Goal: Task Accomplishment & Management: Complete application form

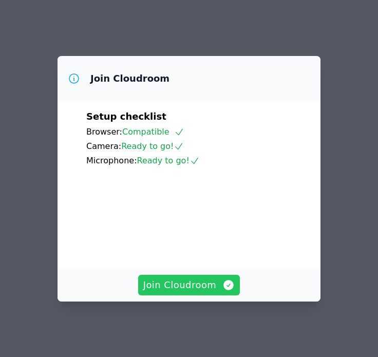
click at [184, 285] on span "Join Cloudroom" at bounding box center [189, 285] width 92 height 14
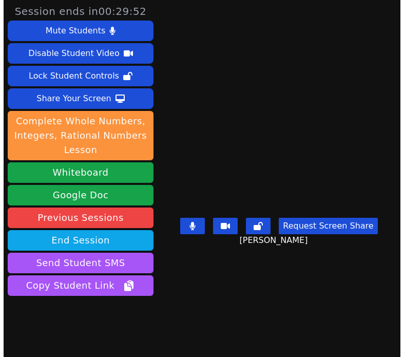
scroll to position [27, 0]
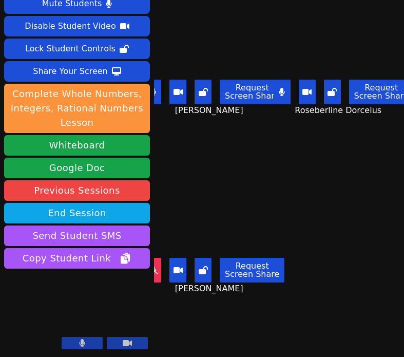
click at [289, 92] on button at bounding box center [281, 92] width 17 height 25
click at [357, 166] on main "[PERSON_NAME] Request Screen Share Mitchaïna [PERSON_NAME] Roseberline [PERSON_…" at bounding box center [279, 151] width 250 height 357
click at [283, 93] on icon at bounding box center [282, 92] width 10 height 8
click at [154, 274] on button at bounding box center [152, 270] width 17 height 25
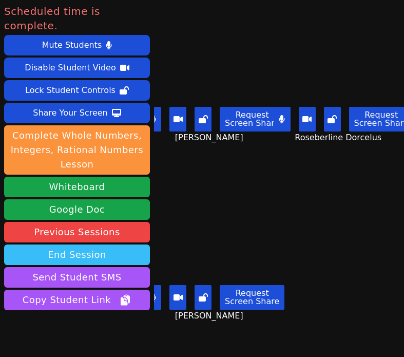
click at [127, 244] on button "End Session" at bounding box center [77, 254] width 146 height 21
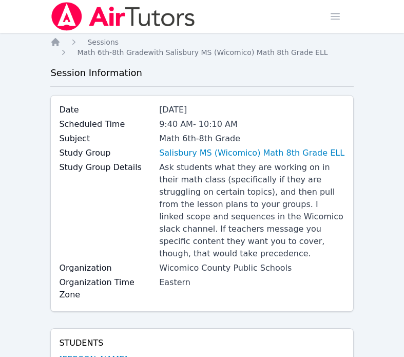
click at [78, 23] on img at bounding box center [122, 16] width 145 height 29
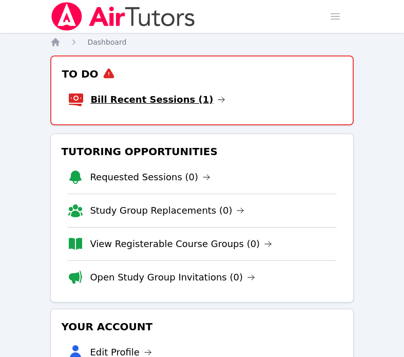
click at [153, 103] on link "Bill Recent Sessions (1)" at bounding box center [157, 99] width 135 height 14
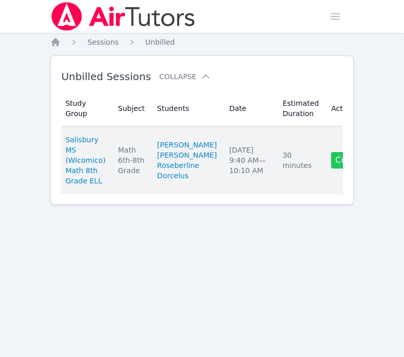
click at [331, 166] on link "Complete" at bounding box center [355, 160] width 49 height 16
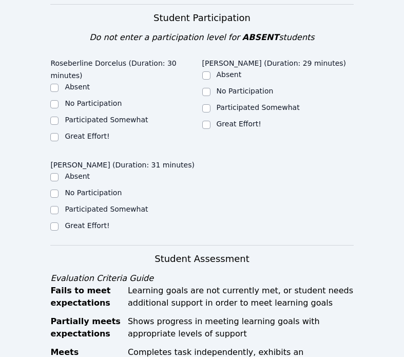
scroll to position [355, 0]
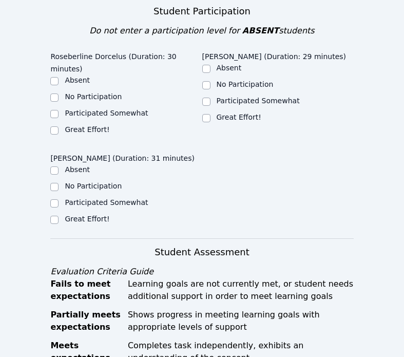
click at [210, 112] on div "Great Effort!" at bounding box center [277, 118] width 151 height 12
click at [90, 125] on label "Great Effort!" at bounding box center [87, 129] width 45 height 8
click at [58, 126] on input "Great Effort!" at bounding box center [54, 130] width 8 height 8
checkbox input "true"
click at [220, 113] on label "Great Effort!" at bounding box center [239, 117] width 45 height 8
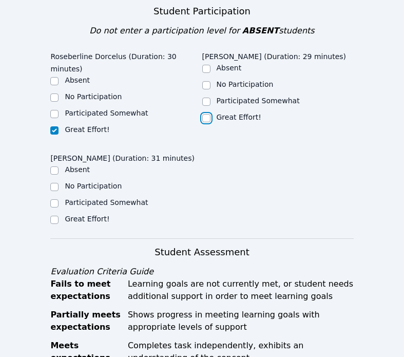
click at [210, 114] on input "Great Effort!" at bounding box center [206, 118] width 8 height 8
checkbox input "true"
click at [89, 214] on label "Great Effort!" at bounding box center [87, 218] width 45 height 8
click at [58, 215] on input "Great Effort!" at bounding box center [54, 219] width 8 height 8
checkbox input "true"
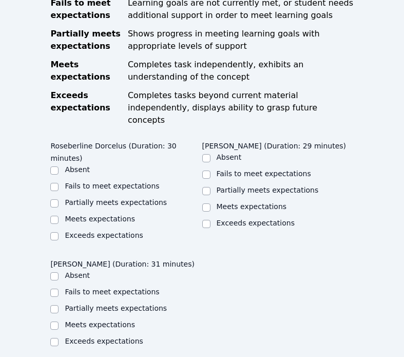
scroll to position [686, 0]
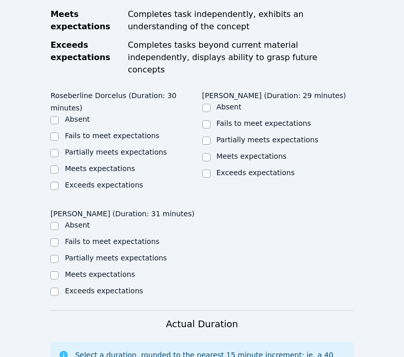
click at [75, 164] on label "Meets expectations" at bounding box center [100, 168] width 70 height 8
click at [58, 165] on input "Meets expectations" at bounding box center [54, 169] width 8 height 8
checkbox input "true"
click at [249, 152] on label "Meets expectations" at bounding box center [252, 156] width 70 height 8
click at [210, 153] on input "Meets expectations" at bounding box center [206, 157] width 8 height 8
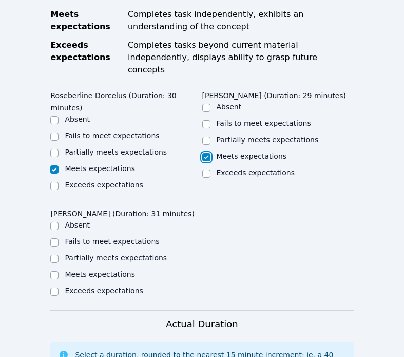
checkbox input "true"
click at [113, 270] on label "Meets expectations" at bounding box center [100, 274] width 70 height 8
click at [58, 271] on input "Meets expectations" at bounding box center [54, 275] width 8 height 8
checkbox input "true"
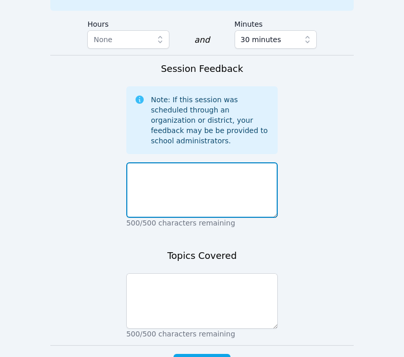
click at [178, 162] on textarea at bounding box center [201, 189] width 151 height 55
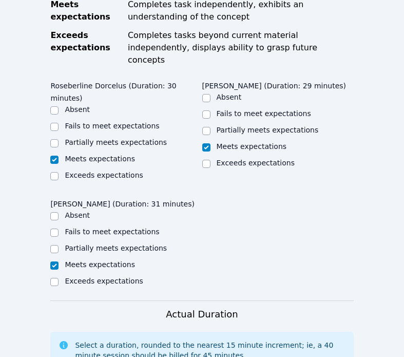
scroll to position [630, 0]
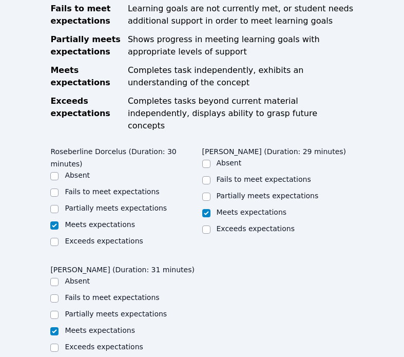
click at [235, 166] on ul "Absent Fails to meet expectations Partially meets expectations Meets expectatio…" at bounding box center [277, 197] width 151 height 78
click at [235, 191] on label "Partially meets expectations" at bounding box center [268, 195] width 102 height 8
click at [210, 192] on input "Partially meets expectations" at bounding box center [206, 196] width 8 height 8
checkbox input "true"
checkbox input "false"
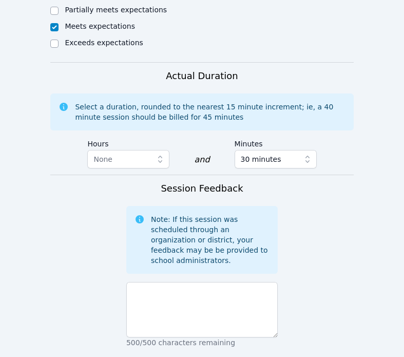
scroll to position [970, 0]
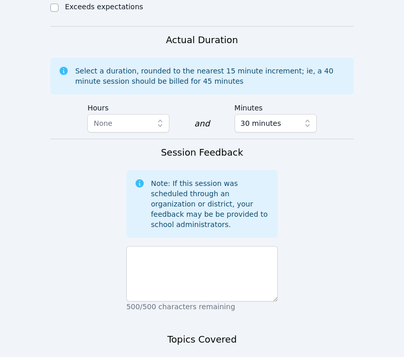
click at [226, 242] on div "500/500 characters remaining" at bounding box center [201, 277] width 151 height 70
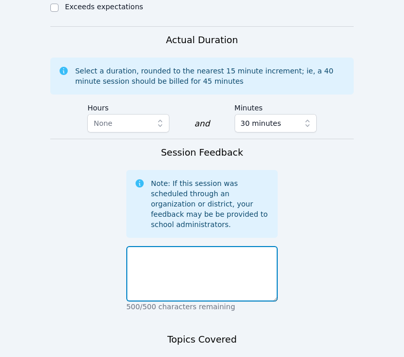
click at [227, 246] on textarea at bounding box center [201, 273] width 151 height 55
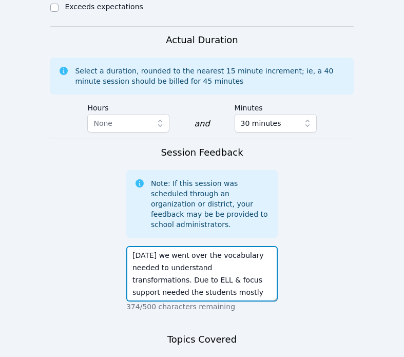
drag, startPoint x: 247, startPoint y: 245, endPoint x: 227, endPoint y: 228, distance: 25.9
click at [227, 246] on textarea "Today we went over the vocabulary needed to understand transformations. Due to …" at bounding box center [201, 273] width 151 height 55
drag, startPoint x: 248, startPoint y: 239, endPoint x: 136, endPoint y: 233, distance: 112.5
click at [134, 246] on textarea "Today we went over the vocabulary needed to understand transformations. Due to …" at bounding box center [201, 273] width 151 height 55
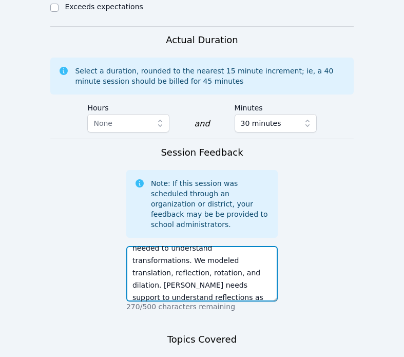
scroll to position [32, 0]
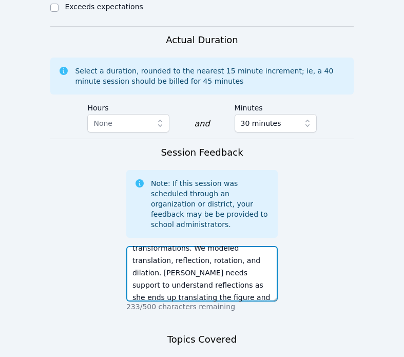
click at [197, 247] on textarea "Today we went over the vocabulary needed to understand transformations. We mode…" at bounding box center [201, 273] width 151 height 55
click at [276, 248] on textarea "Today we went over the vocabulary needed to understand transformations. We mode…" at bounding box center [201, 273] width 151 height 55
click at [270, 247] on textarea "Today we went over the vocabulary needed to understand transformations. We mode…" at bounding box center [201, 273] width 151 height 55
click at [252, 246] on textarea "Today we went over the vocabulary needed to understand transformations. We mode…" at bounding box center [201, 273] width 151 height 55
drag, startPoint x: 256, startPoint y: 246, endPoint x: 307, endPoint y: 245, distance: 51.3
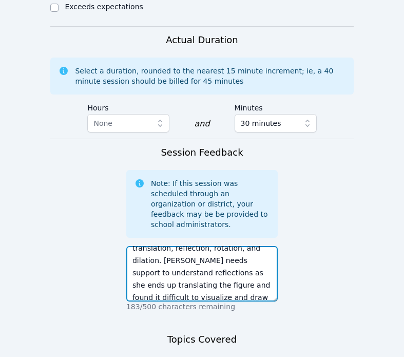
scroll to position [56, 0]
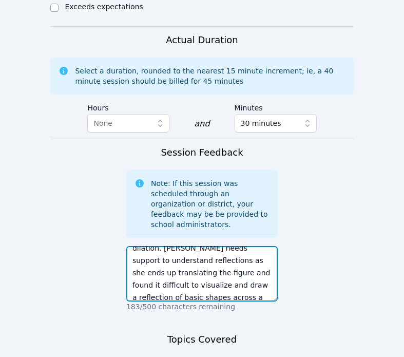
click at [181, 246] on textarea "Today we went over the vocabulary needed to understand transformations. We mode…" at bounding box center [201, 273] width 151 height 55
drag, startPoint x: 184, startPoint y: 235, endPoint x: 132, endPoint y: 235, distance: 51.3
click at [132, 246] on textarea "Today we went over the vocabulary needed to understand transformations. We mode…" at bounding box center [201, 273] width 151 height 55
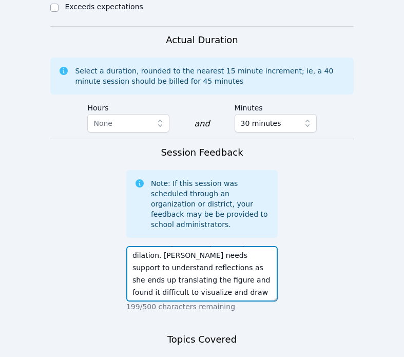
click at [230, 246] on textarea "Today we went over the vocabulary needed to understand transformations. We mode…" at bounding box center [201, 273] width 151 height 55
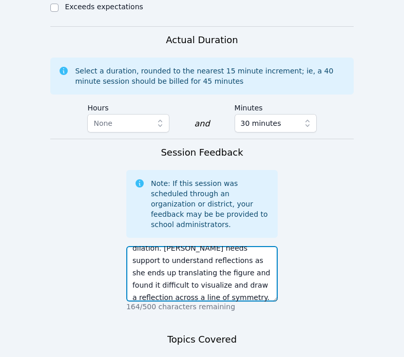
drag, startPoint x: 217, startPoint y: 247, endPoint x: 225, endPoint y: 245, distance: 8.5
click at [225, 246] on textarea "Today we went over the vocabulary needed to understand transformations. We mode…" at bounding box center [201, 273] width 151 height 55
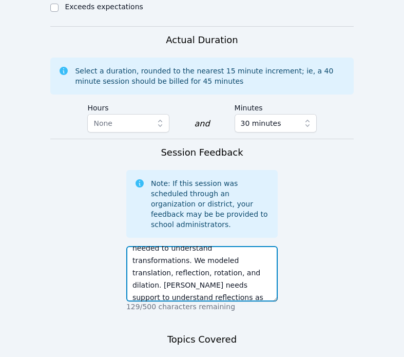
scroll to position [0, 0]
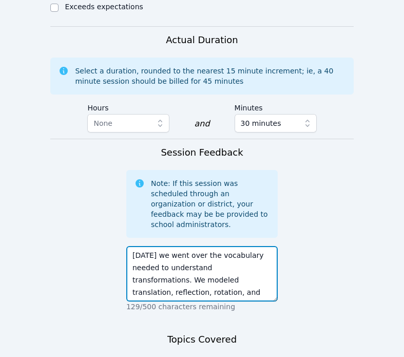
drag, startPoint x: 213, startPoint y: 202, endPoint x: 253, endPoint y: 220, distance: 43.9
click at [253, 246] on textarea "Today we went over the vocabulary needed to understand transformations. We mode…" at bounding box center [201, 273] width 151 height 55
drag, startPoint x: 146, startPoint y: 228, endPoint x: 199, endPoint y: 241, distance: 54.3
click at [200, 246] on textarea "Today we went over the vocabulary needed to understand transformations. We mode…" at bounding box center [201, 273] width 151 height 55
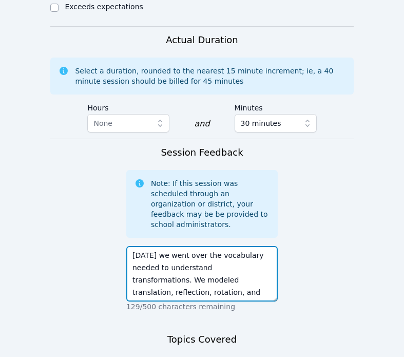
type textarea "Today we went over the vocabulary needed to understand transformations. We mode…"
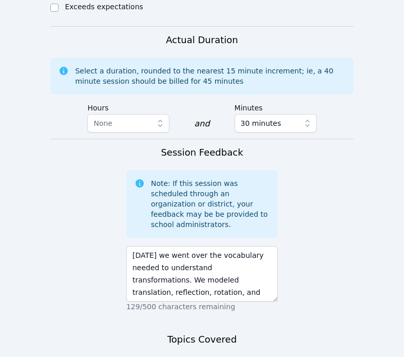
paste textarea "modeled translation, reflection, rotation, and dilation"
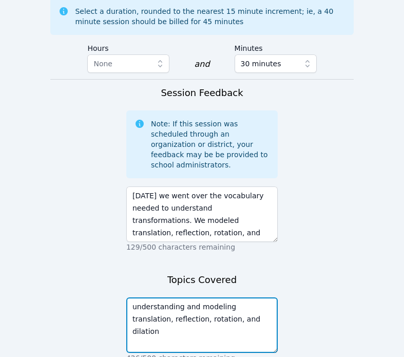
scroll to position [1049, 0]
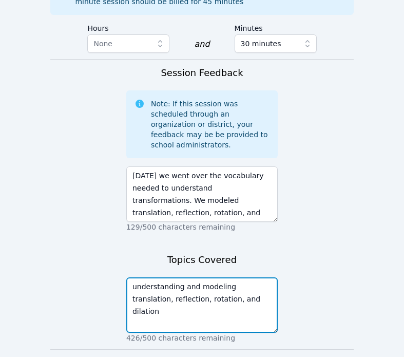
type textarea "understanding and modeling translation, reflection, rotation, and dilation"
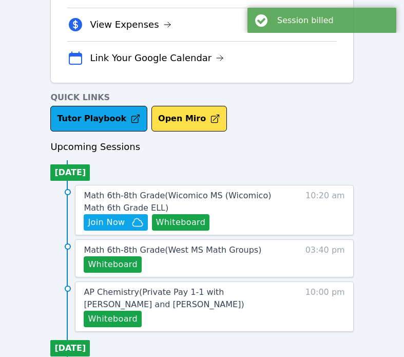
scroll to position [339, 0]
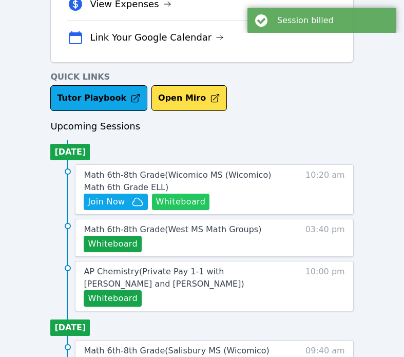
click at [171, 206] on button "Whiteboard" at bounding box center [181, 201] width 58 height 16
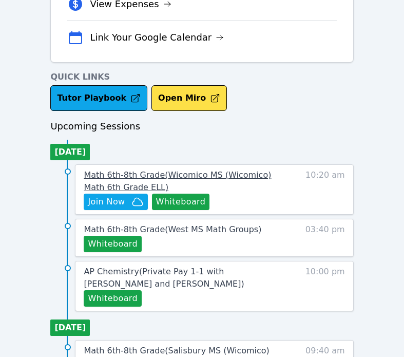
click at [215, 169] on link "Math 6th-8th Grade ( Wicomico MS (Wicomico) Math 6th Grade ELL )" at bounding box center [181, 181] width 195 height 25
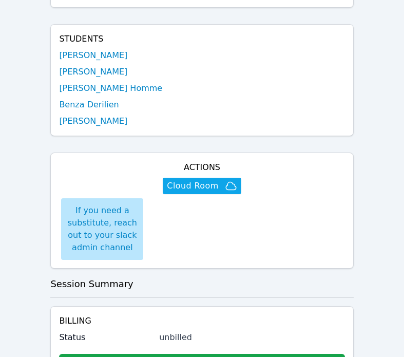
scroll to position [243, 0]
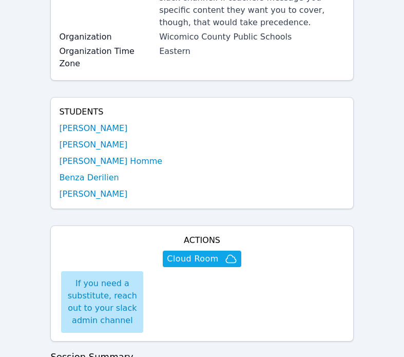
click at [192, 234] on h4 "Actions" at bounding box center [201, 240] width 285 height 12
click at [199, 252] on span "Cloud Room" at bounding box center [192, 258] width 51 height 12
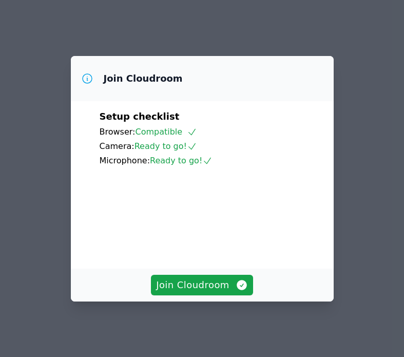
scroll to position [33, 0]
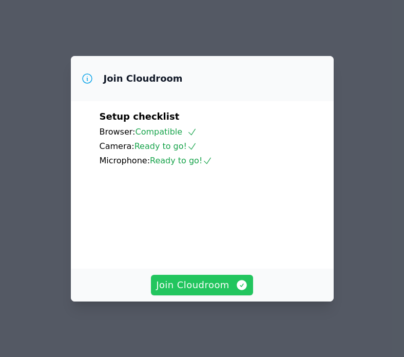
click at [222, 282] on span "Join Cloudroom" at bounding box center [202, 285] width 92 height 14
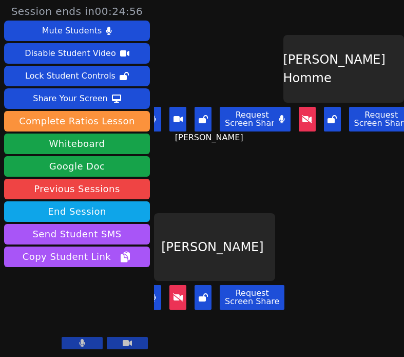
click at [330, 213] on main "Ruth Joseph Request Screen Share Ruth Joseph Samuel Petit Homme Request Screen …" at bounding box center [279, 178] width 250 height 357
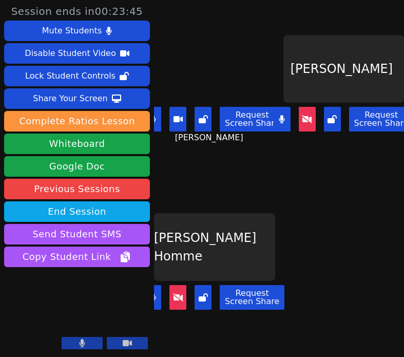
click at [402, 156] on div "Benndji Deshommes Request Screen Share" at bounding box center [343, 89] width 121 height 179
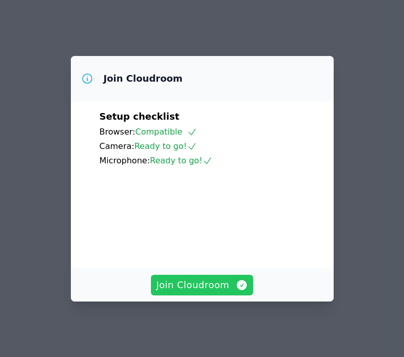
click at [207, 295] on button "Join Cloudroom" at bounding box center [202, 284] width 102 height 21
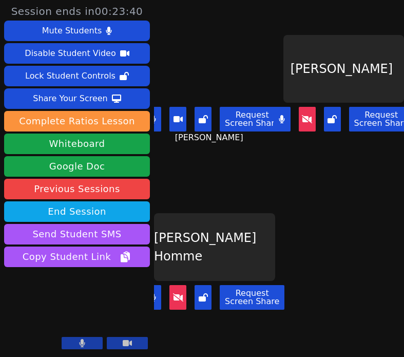
click at [372, 195] on main "Ruth Joseph Request Screen Share Ruth Joseph Benndji Deshommes Request Screen S…" at bounding box center [279, 178] width 250 height 357
drag, startPoint x: 401, startPoint y: 148, endPoint x: 448, endPoint y: 147, distance: 47.2
click at [403, 147] on html "Session ends in 00:23:39 Mute Students Disable Student Video Lock Student Contr…" at bounding box center [202, 178] width 404 height 357
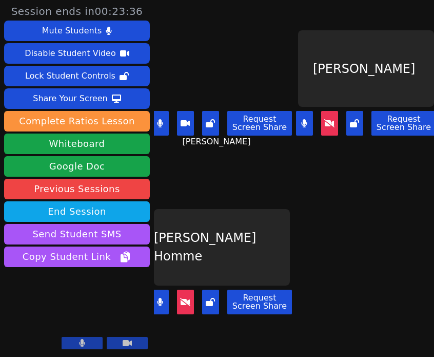
click at [403, 189] on main "Ruth Joseph Request Screen Share Ruth Joseph Benndji Deshommes Request Screen S…" at bounding box center [294, 178] width 280 height 357
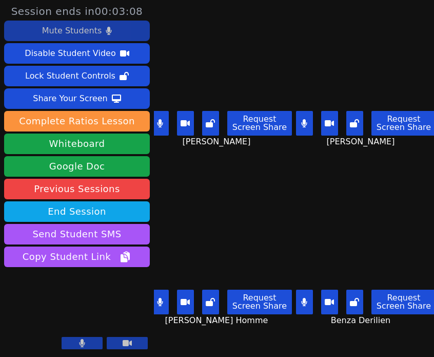
click at [84, 33] on div "Mute Students" at bounding box center [72, 31] width 60 height 16
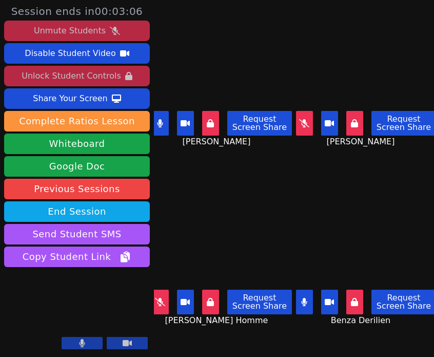
click at [85, 71] on div "Unlock Student Controls" at bounding box center [71, 76] width 99 height 16
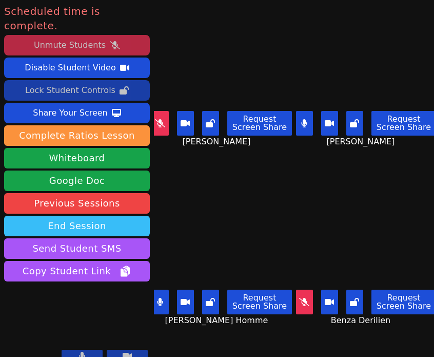
click at [82, 215] on button "End Session" at bounding box center [77, 225] width 146 height 21
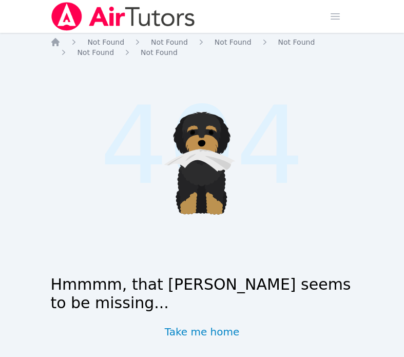
click at [95, 24] on img at bounding box center [122, 16] width 145 height 29
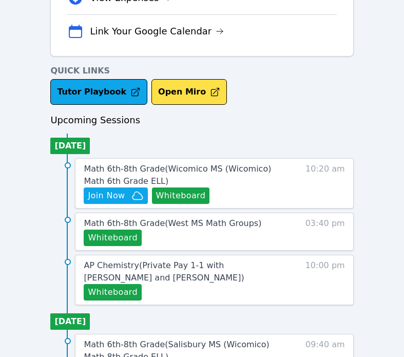
scroll to position [356, 0]
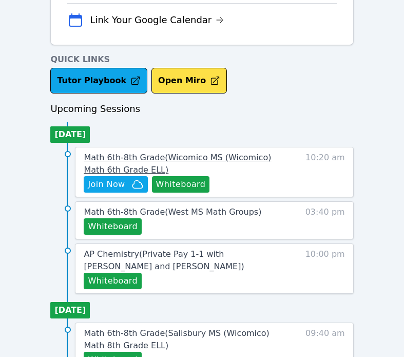
click at [186, 153] on span "Math 6th-8th Grade ( Wicomico MS (Wicomico) Math 6th Grade ELL )" at bounding box center [177, 163] width 187 height 22
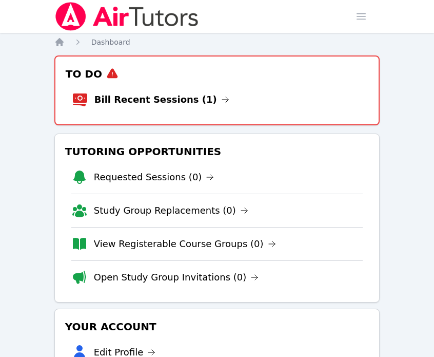
click at [153, 96] on link "Bill Recent Sessions (1)" at bounding box center [161, 99] width 135 height 14
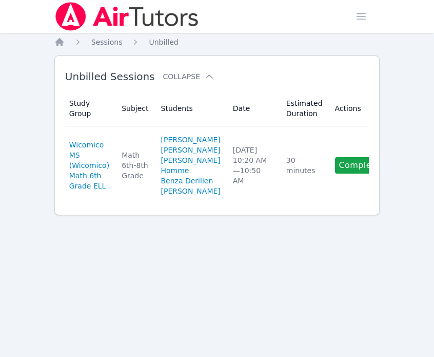
click at [329, 166] on td "Actions Complete" at bounding box center [360, 165] width 62 height 78
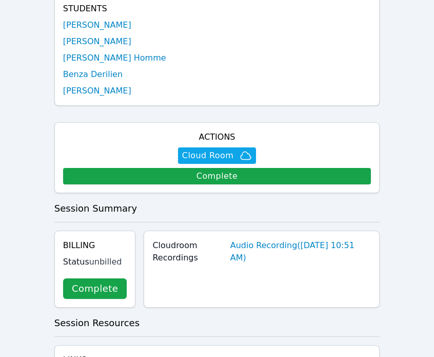
scroll to position [305, 0]
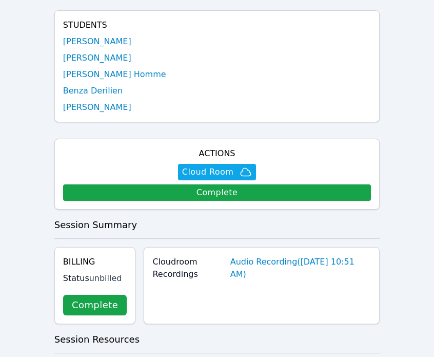
click at [102, 294] on link "Complete" at bounding box center [95, 304] width 64 height 21
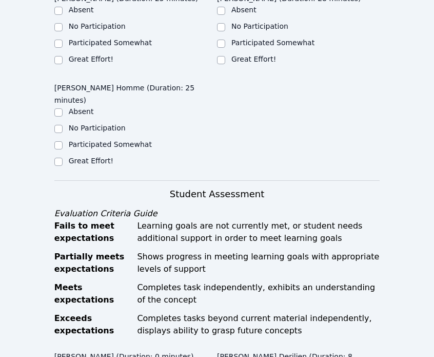
scroll to position [380, 0]
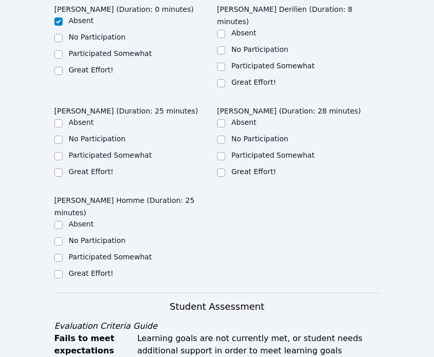
click at [82, 167] on label "Great Effort!" at bounding box center [91, 171] width 45 height 8
click at [63, 168] on input "Great Effort!" at bounding box center [58, 172] width 8 height 8
checkbox input "true"
click at [240, 50] on ul "Absent No Participation Participated Somewhat Great Effort!" at bounding box center [298, 59] width 163 height 62
click at [240, 77] on div "Great Effort!" at bounding box center [253, 82] width 45 height 10
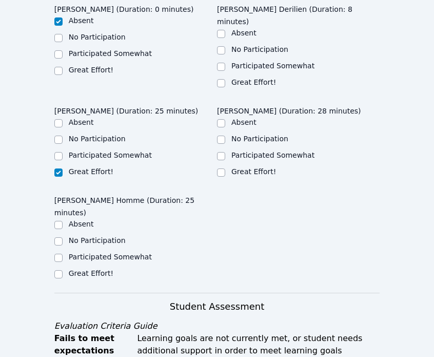
click at [239, 78] on label "Great Effort!" at bounding box center [253, 82] width 45 height 8
click at [225, 79] on input "Great Effort!" at bounding box center [221, 83] width 8 height 8
checkbox input "true"
click at [240, 167] on label "Great Effort!" at bounding box center [253, 171] width 45 height 8
click at [225, 168] on input "Great Effort!" at bounding box center [221, 172] width 8 height 8
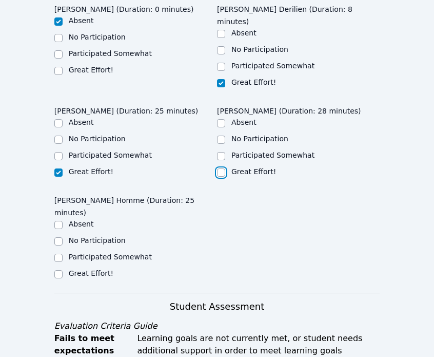
checkbox input "true"
click at [89, 269] on label "Great Effort!" at bounding box center [91, 273] width 45 height 8
click at [63, 270] on input "Great Effort!" at bounding box center [58, 274] width 8 height 8
checkbox input "true"
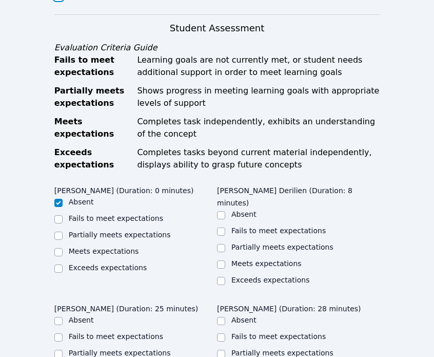
scroll to position [667, 0]
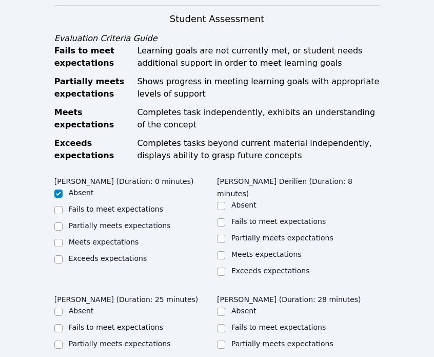
click at [258, 250] on label "Meets expectations" at bounding box center [266, 254] width 70 height 8
click at [225, 251] on input "Meets expectations" at bounding box center [221, 255] width 8 height 8
checkbox input "true"
click at [245, 356] on label "Meets expectations" at bounding box center [266, 360] width 70 height 8
click at [225, 356] on input "Meets expectations" at bounding box center [221, 361] width 8 height 8
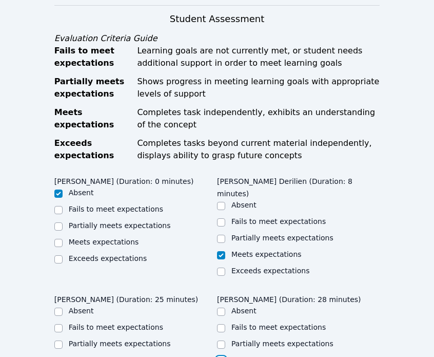
checkbox input "true"
click at [128, 356] on label "Meets expectations" at bounding box center [104, 360] width 70 height 8
click at [63, 356] on input "Meets expectations" at bounding box center [58, 361] width 8 height 8
checkbox input "true"
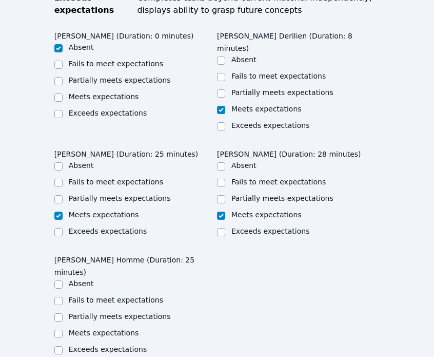
click at [122, 328] on label "Meets expectations" at bounding box center [104, 332] width 70 height 8
click at [63, 329] on input "Meets expectations" at bounding box center [58, 333] width 8 height 8
checkbox input "true"
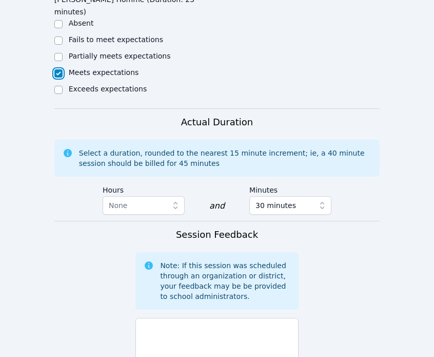
scroll to position [1118, 0]
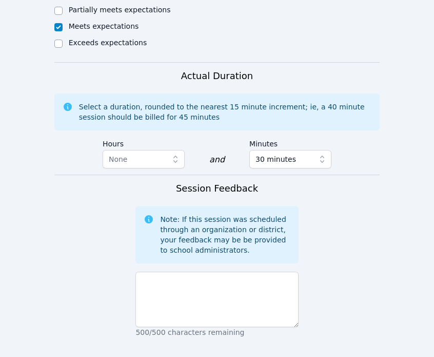
click at [188, 327] on p "500/500 characters remaining" at bounding box center [216, 332] width 163 height 10
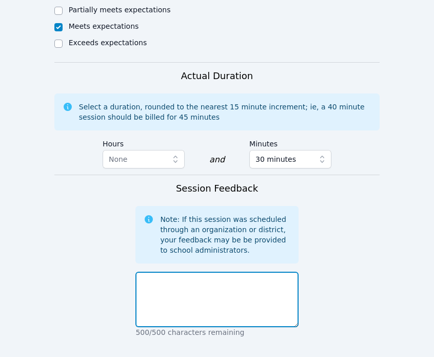
click at [185, 271] on textarea at bounding box center [216, 298] width 163 height 55
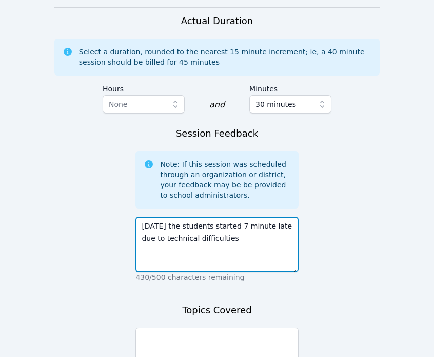
scroll to position [1186, 0]
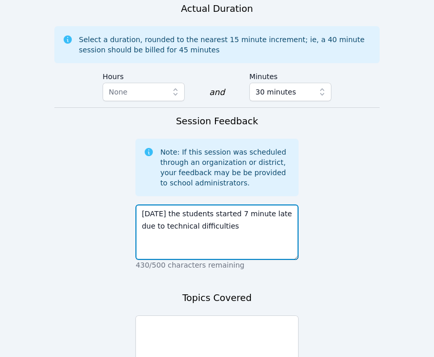
click at [237, 204] on textarea "[DATE] the students started 7 minute late due to technical difficulties" at bounding box center [216, 231] width 163 height 55
click at [247, 204] on textarea "[DATE] the students started 7 minute late due to technical difficulties" at bounding box center [216, 231] width 163 height 55
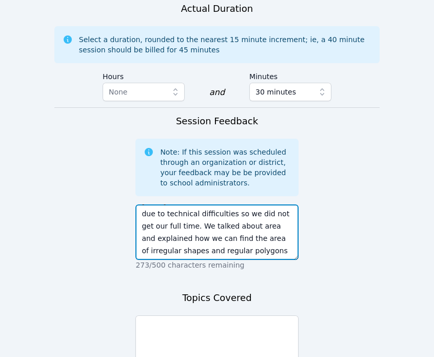
scroll to position [19, 0]
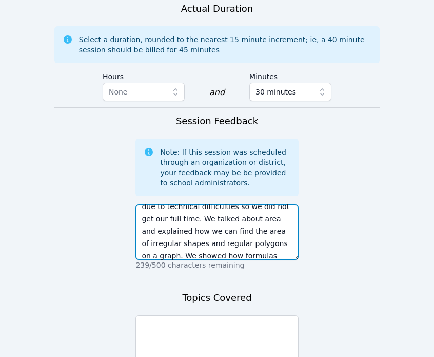
click at [186, 204] on textarea "[DATE] the students started 7 minute late due to technical difficulties so we d…" at bounding box center [216, 231] width 163 height 55
click at [292, 204] on textarea "[DATE] the students started 7 minute late due to technical difficulties so we d…" at bounding box center [216, 231] width 163 height 55
click at [288, 204] on textarea "[DATE] the students started 7 minute late due to technical difficulties so we d…" at bounding box center [216, 231] width 163 height 55
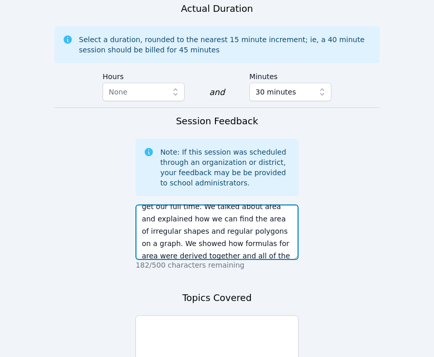
scroll to position [44, 0]
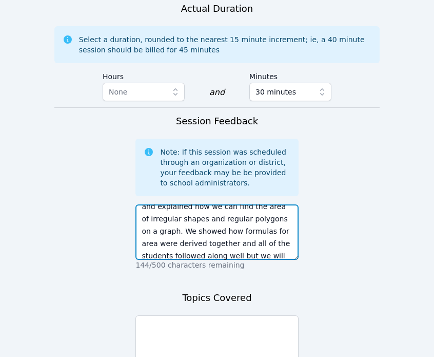
click at [285, 204] on textarea "[DATE] the students started 7 minute late due to technical difficulties so we d…" at bounding box center [216, 231] width 163 height 55
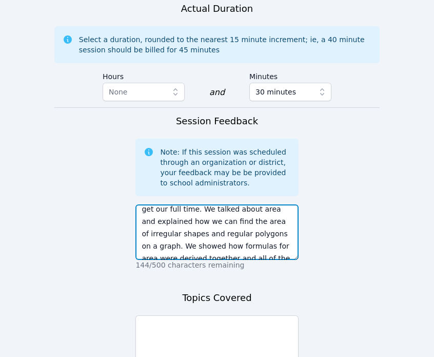
scroll to position [49, 0]
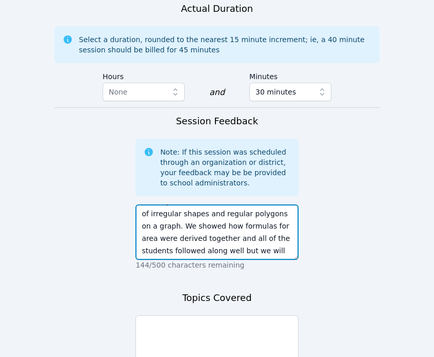
click at [283, 204] on textarea "[DATE] the students started 7 minute late due to technical difficulties so we d…" at bounding box center [216, 231] width 163 height 55
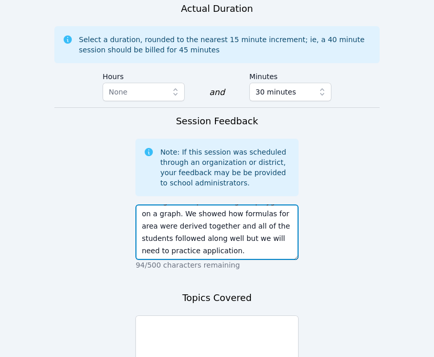
scroll to position [69, 0]
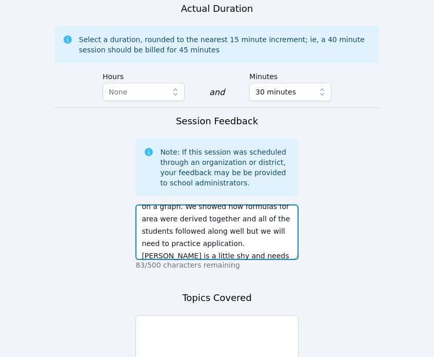
click at [283, 204] on textarea "[DATE] the students started 7 minute late due to technical difficulties so we d…" at bounding box center [216, 231] width 163 height 55
type textarea "[DATE] the students started 7 minute late due to technical difficulties so we d…"
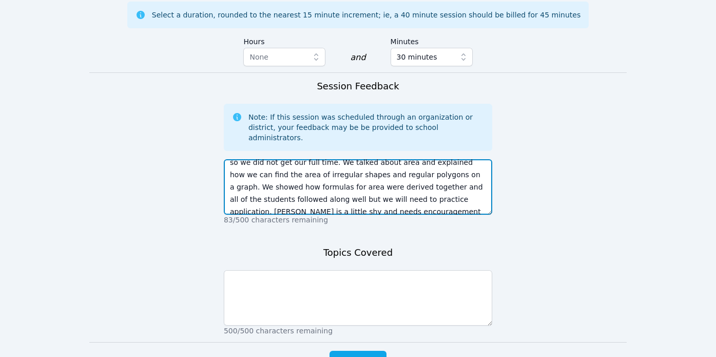
scroll to position [25, 0]
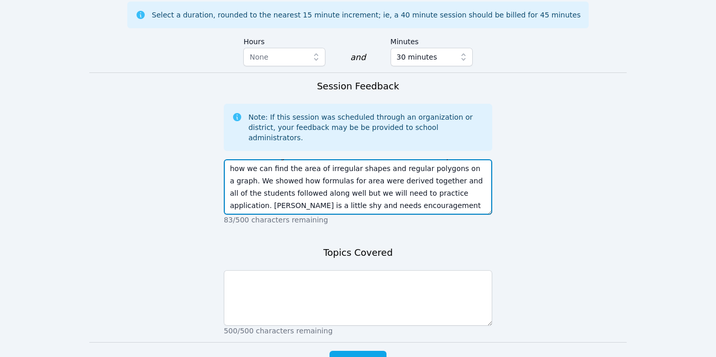
drag, startPoint x: 305, startPoint y: 131, endPoint x: 260, endPoint y: 126, distance: 45.4
click at [260, 159] on textarea "[DATE] the students started 7 minute late due to technical difficulties so we d…" at bounding box center [358, 186] width 268 height 55
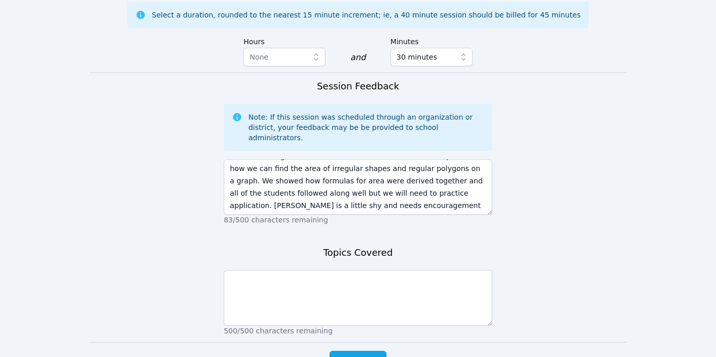
click at [308, 266] on div "500/500 characters remaining" at bounding box center [358, 301] width 268 height 70
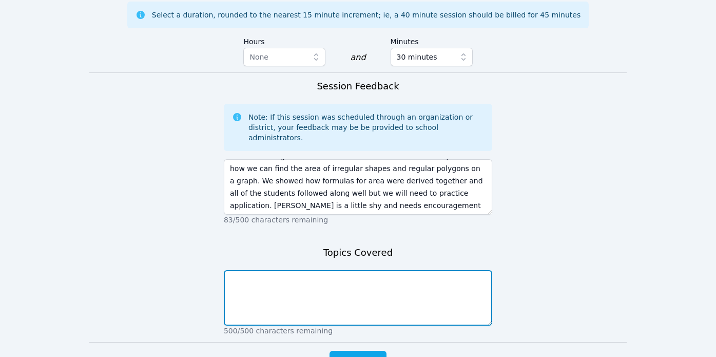
click at [320, 270] on textarea at bounding box center [358, 297] width 268 height 55
click at [368, 270] on textarea "understanding area, finding area of shapes, using area formulas" at bounding box center [358, 297] width 268 height 55
click at [372, 270] on textarea "understanding area, finding area of shapes, using area formulas" at bounding box center [358, 297] width 268 height 55
click at [369, 270] on textarea "understanding area, finding area of shapes, using area formulas" at bounding box center [358, 297] width 268 height 55
type textarea "understanding area, finding area of shapes on a grid, using area formulas"
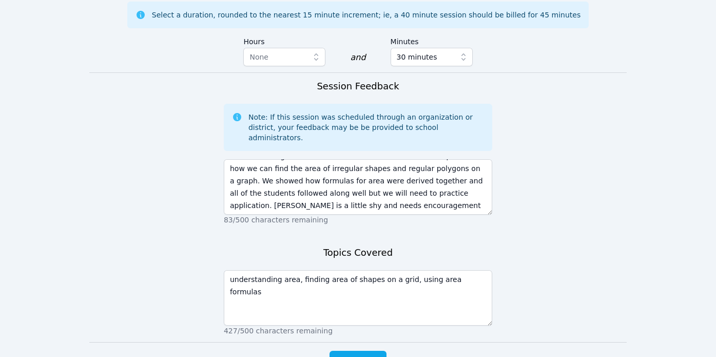
click at [378, 353] on span "Complete" at bounding box center [358, 360] width 46 height 14
